Goal: Transaction & Acquisition: Purchase product/service

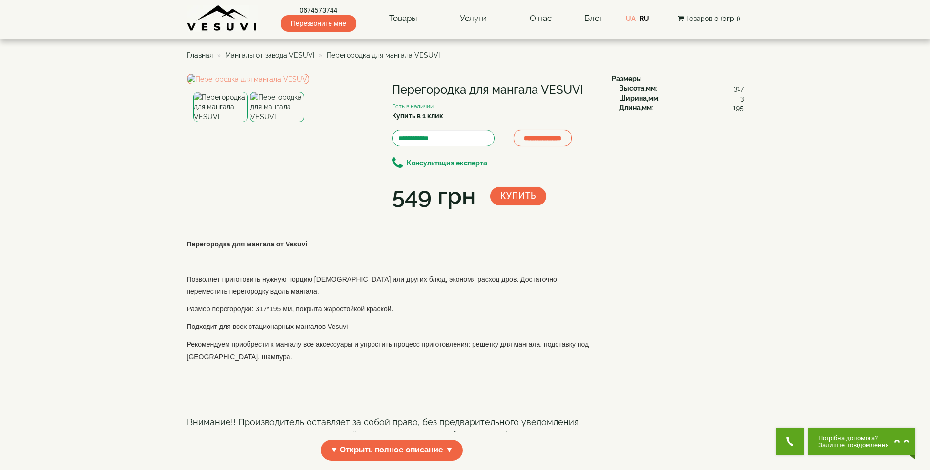
click at [277, 122] on img at bounding box center [277, 107] width 54 height 30
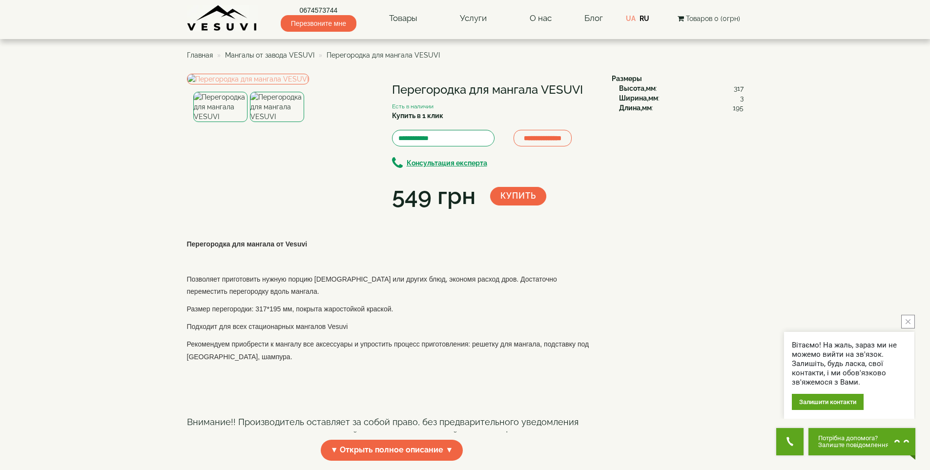
click at [458, 213] on div "**********" at bounding box center [395, 143] width 417 height 139
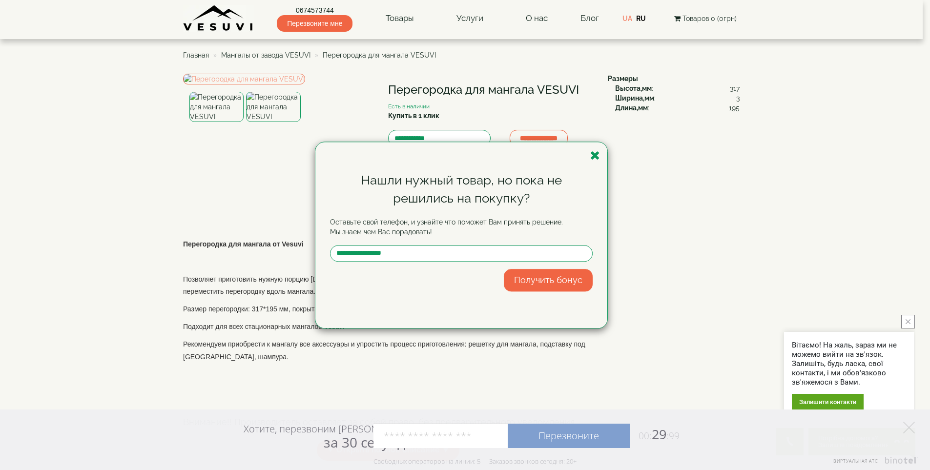
click at [600, 150] on div "Нашли нужный товар, но пока не решились на покупку? Оставьте свой телефон, и уз…" at bounding box center [461, 235] width 292 height 186
click at [600, 157] on div "Нашли нужный товар, но пока не решились на покупку? Оставьте свой телефон, и уз…" at bounding box center [461, 235] width 292 height 186
click at [601, 156] on div "Нашли нужный товар, но пока не решились на покупку? Оставьте свой телефон, и уз…" at bounding box center [461, 235] width 292 height 186
click at [593, 159] on icon "button" at bounding box center [595, 155] width 10 height 12
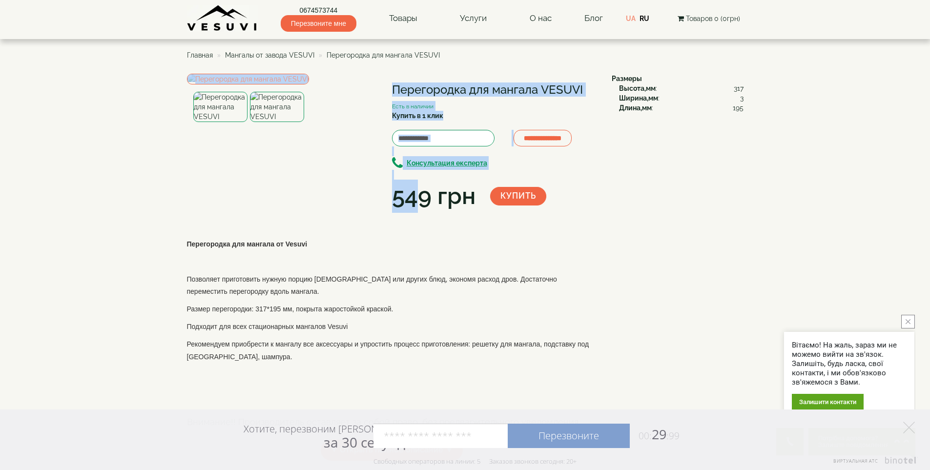
click at [431, 213] on div "**********" at bounding box center [395, 143] width 417 height 139
drag, startPoint x: 390, startPoint y: 197, endPoint x: 461, endPoint y: 207, distance: 71.6
click at [461, 207] on div "**********" at bounding box center [395, 143] width 417 height 139
click at [462, 209] on div "549 грн" at bounding box center [433, 196] width 83 height 33
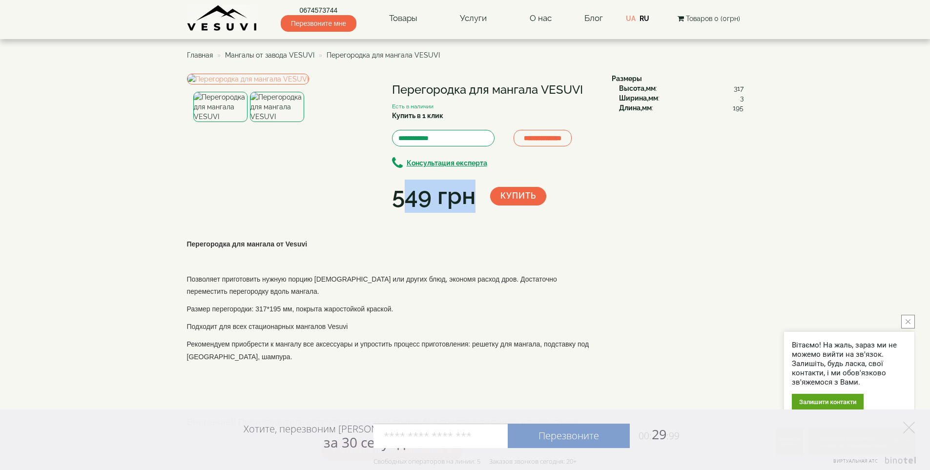
drag, startPoint x: 475, startPoint y: 198, endPoint x: 401, endPoint y: 197, distance: 74.7
click at [401, 196] on div "549 грн" at bounding box center [441, 196] width 98 height 33
click at [401, 197] on div "549 грн" at bounding box center [433, 196] width 83 height 33
drag, startPoint x: 391, startPoint y: 203, endPoint x: 474, endPoint y: 212, distance: 83.1
click at [473, 212] on div "549 грн" at bounding box center [433, 196] width 83 height 33
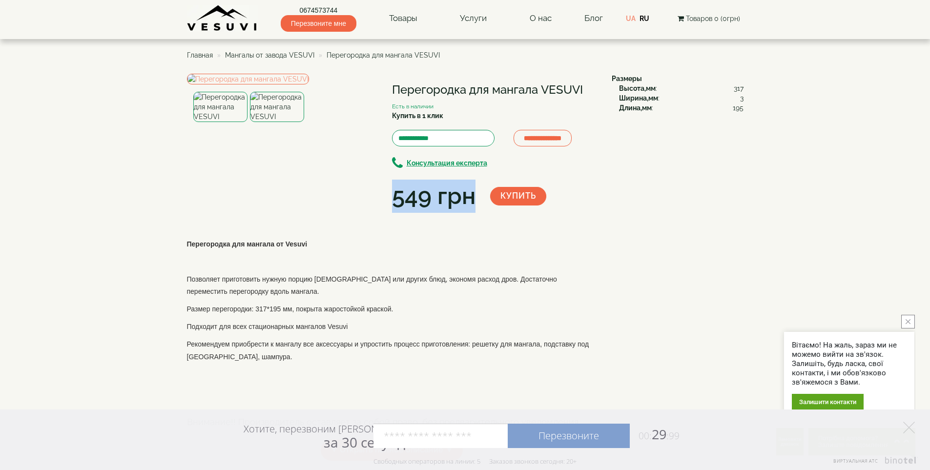
click at [474, 213] on div "549 грн" at bounding box center [433, 196] width 83 height 33
drag, startPoint x: 547, startPoint y: 86, endPoint x: 584, endPoint y: 89, distance: 36.7
click at [584, 89] on h1 "Перегородка для мангала VESUVI" at bounding box center [494, 89] width 205 height 13
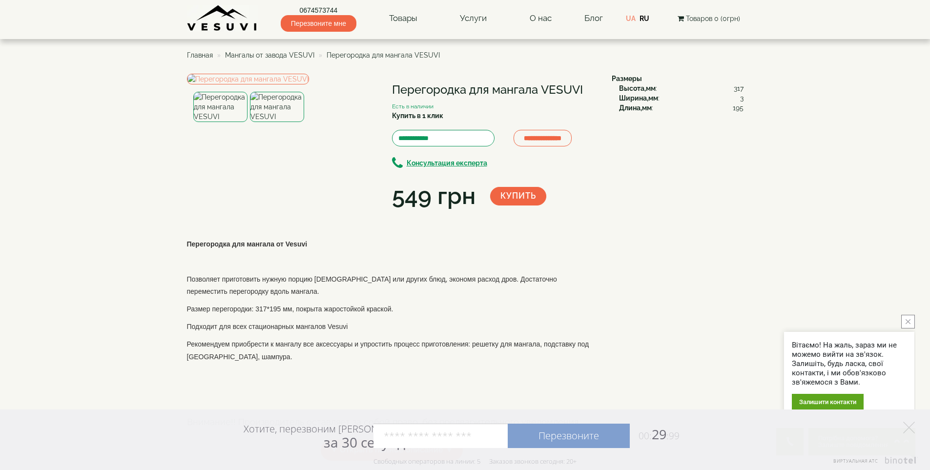
click at [221, 122] on img at bounding box center [220, 107] width 54 height 30
click at [266, 122] on img at bounding box center [277, 107] width 54 height 30
